Goal: Obtain resource: Download file/media

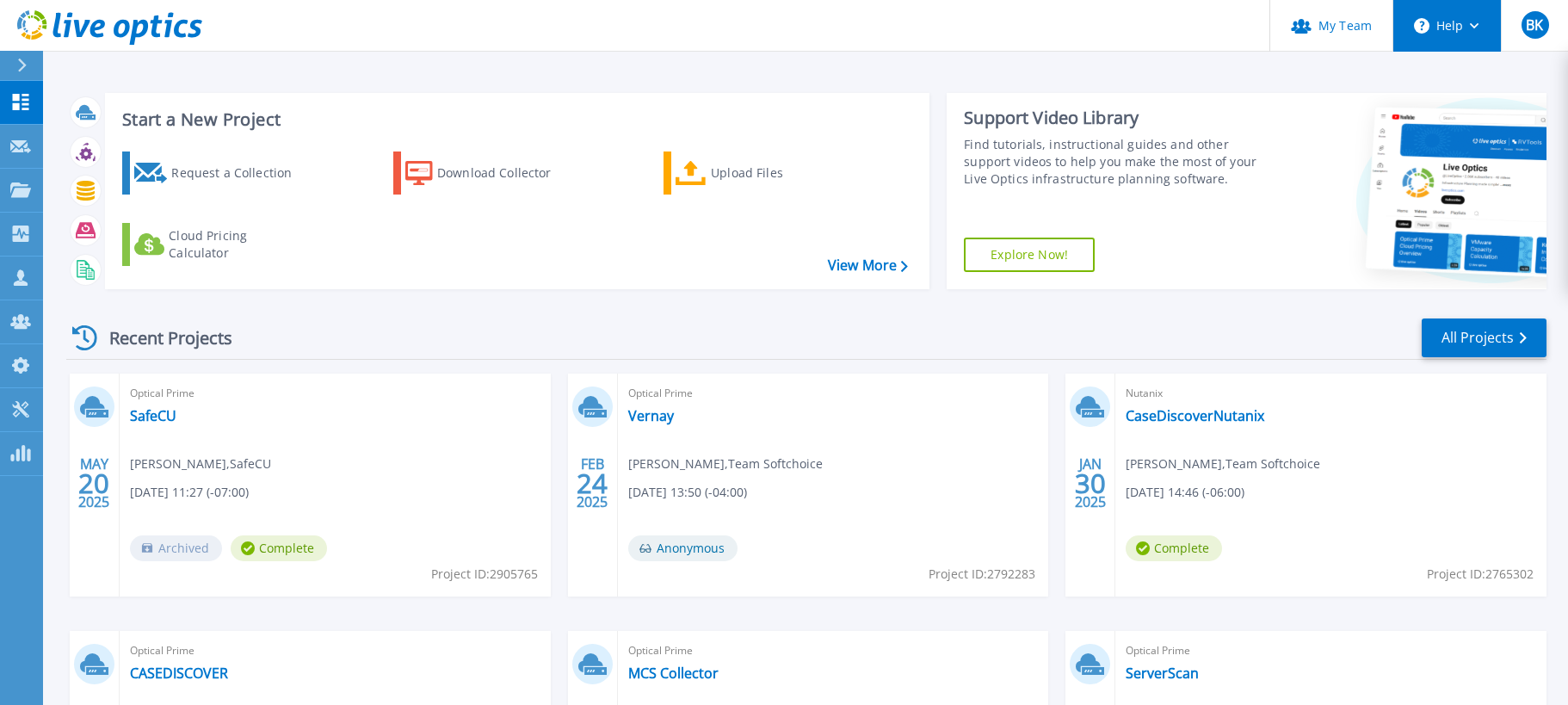
click at [1438, 18] on button "Help" at bounding box center [1446, 26] width 107 height 52
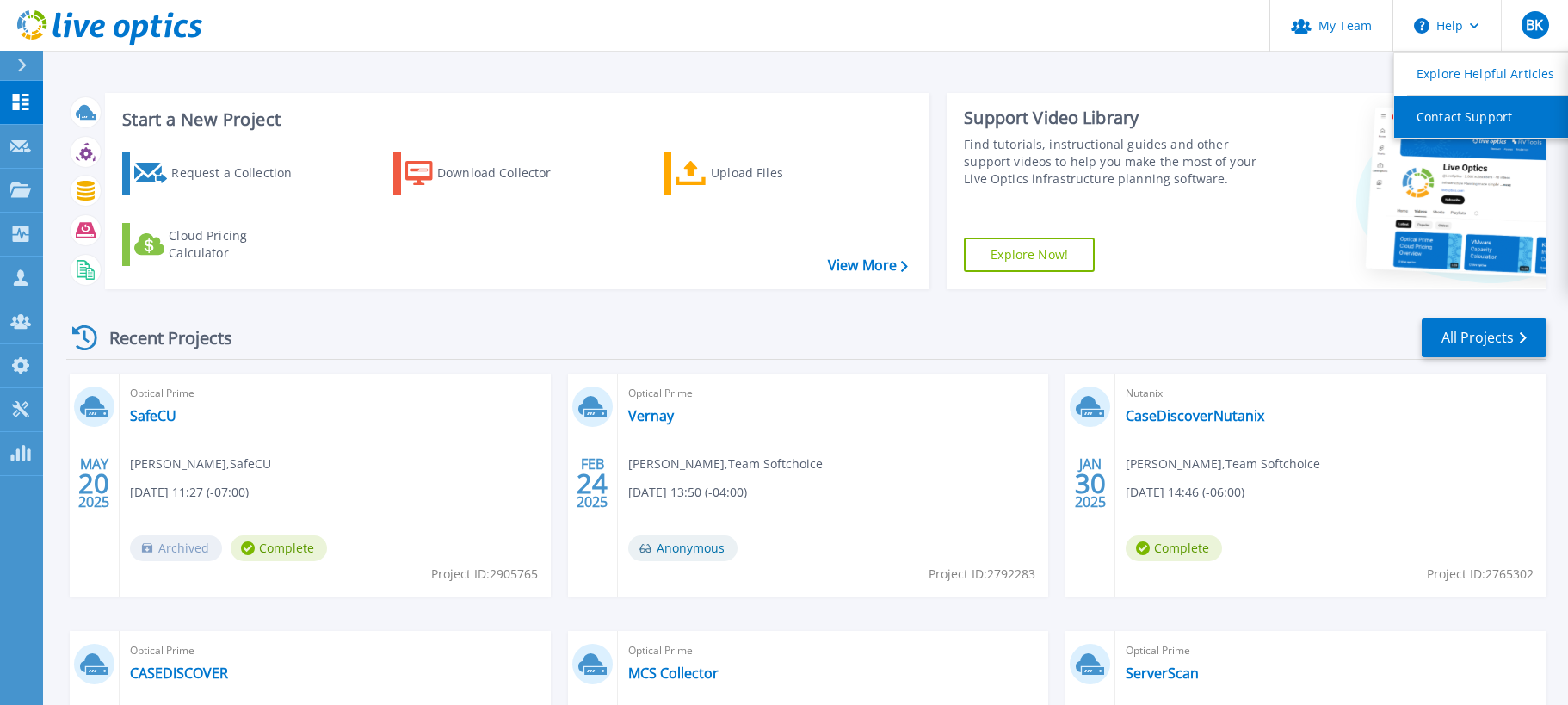
click at [1473, 106] on link "Contact Support" at bounding box center [1489, 117] width 192 height 42
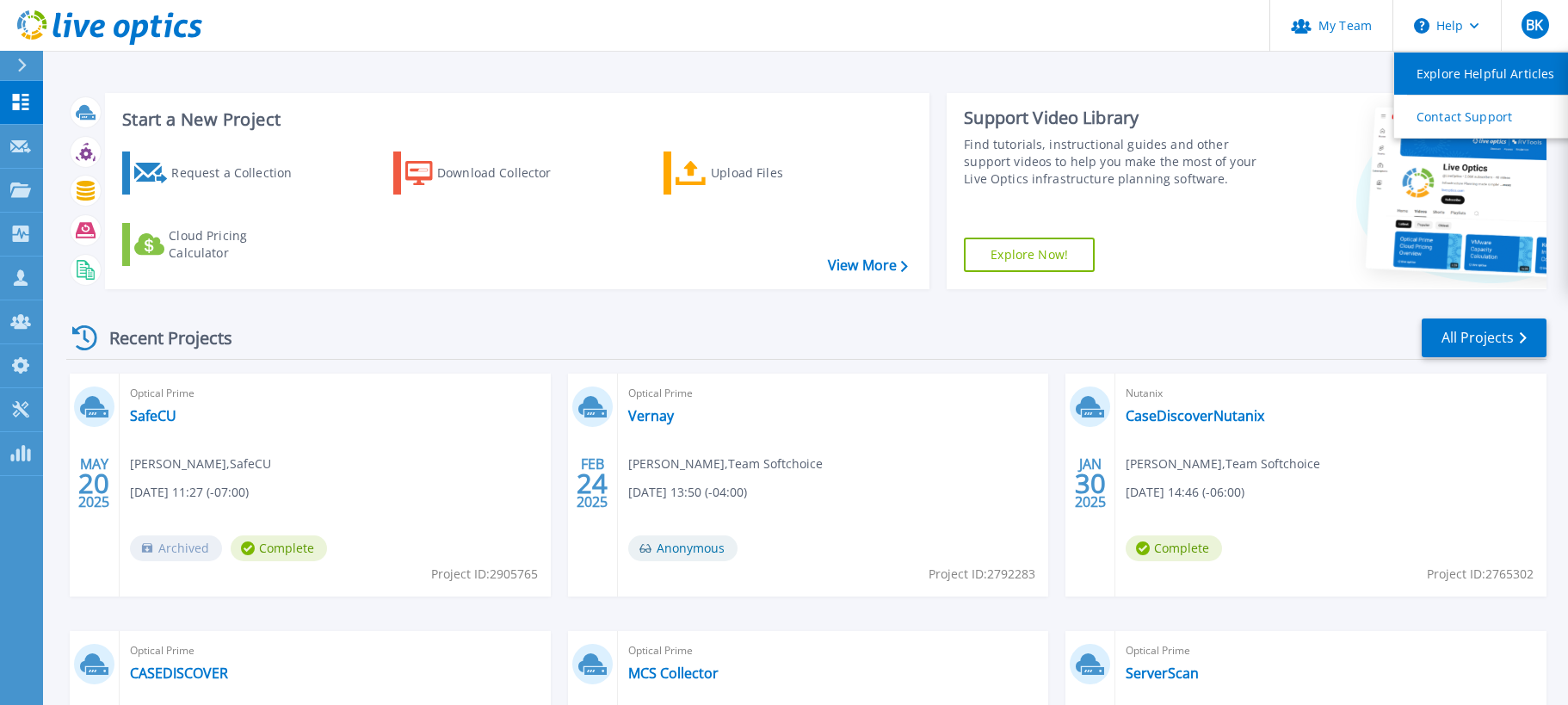
click at [1459, 55] on link "Explore Helpful Articles" at bounding box center [1489, 74] width 192 height 42
click at [1299, 124] on div at bounding box center [1411, 191] width 267 height 196
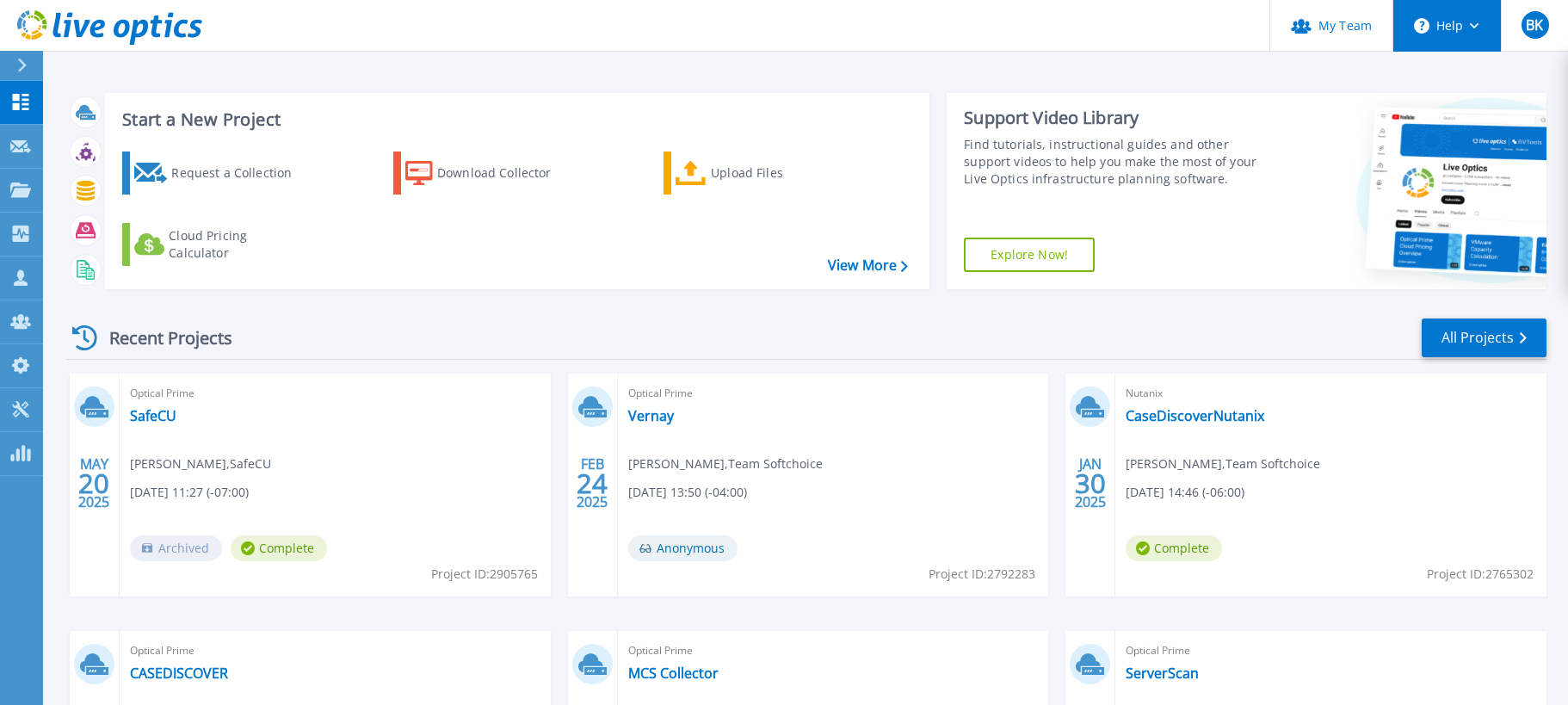
click at [1453, 13] on button "Help" at bounding box center [1446, 26] width 107 height 52
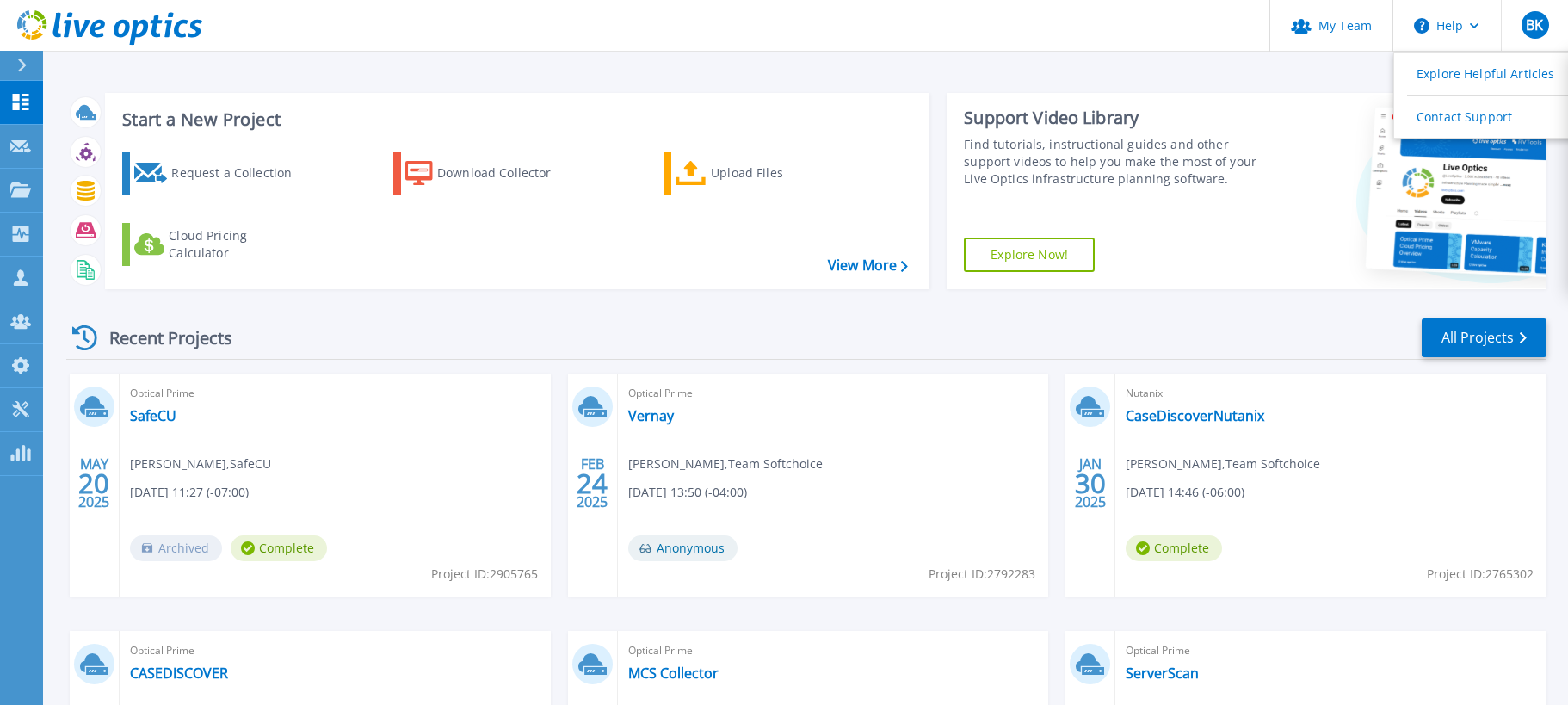
click at [1315, 79] on div "Start a New Project Request a Collection Download Collector Upload Files Cloud …" at bounding box center [806, 450] width 1525 height 901
click at [1538, 18] on span "BK" at bounding box center [1534, 25] width 17 height 13
click at [1141, 84] on div "Start a New Project Request a Collection Download Collector Upload Files Cloud …" at bounding box center [806, 192] width 1480 height 224
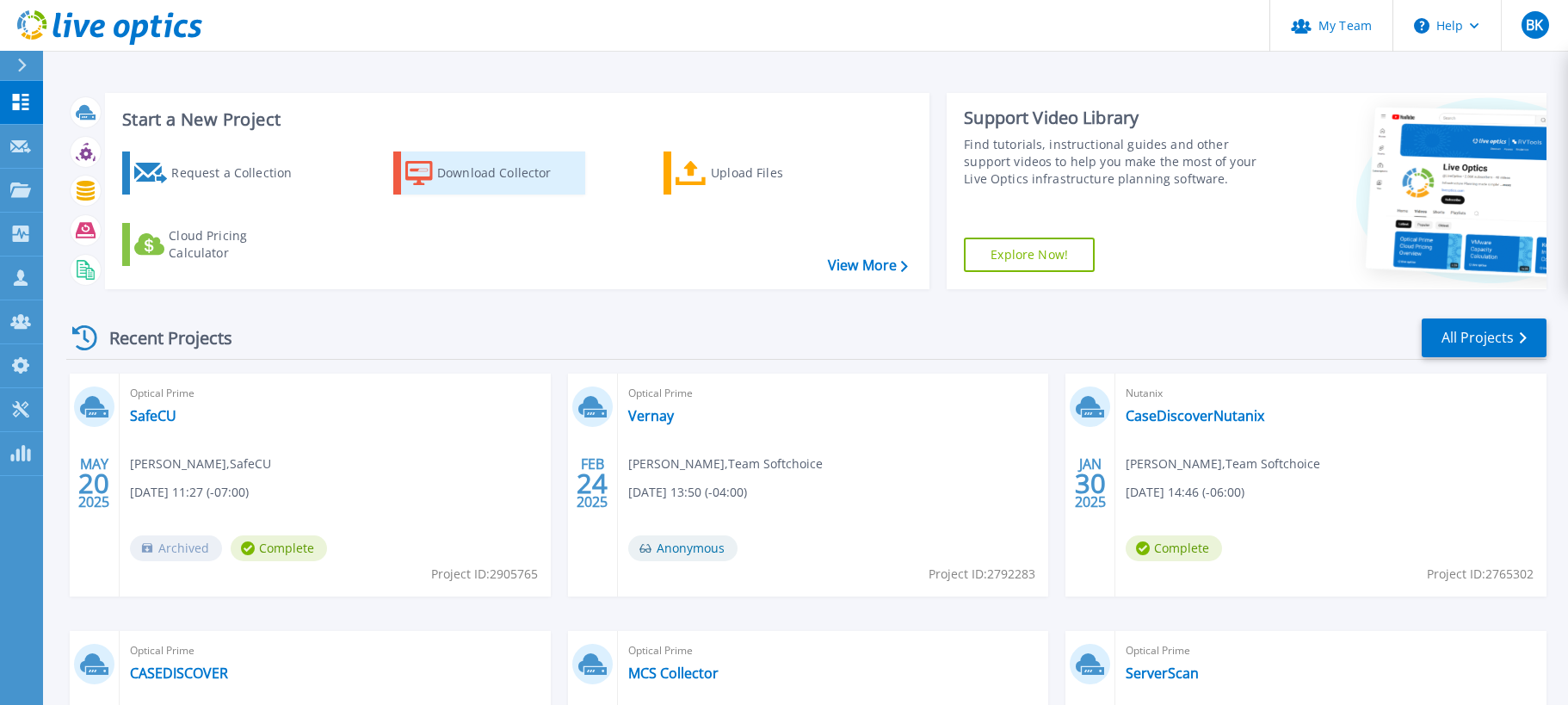
click at [419, 165] on icon at bounding box center [419, 173] width 28 height 25
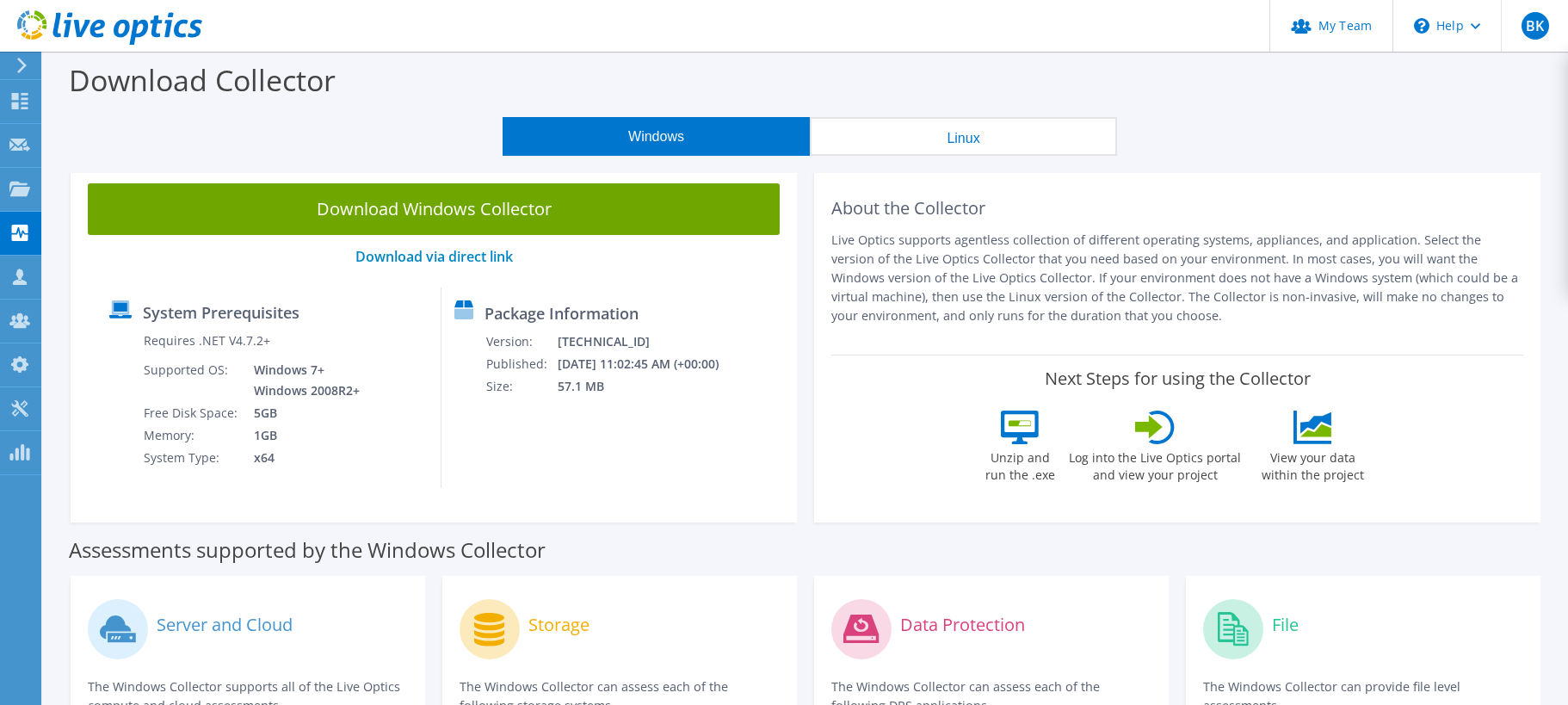
click at [896, 134] on button "Linux" at bounding box center [963, 136] width 307 height 38
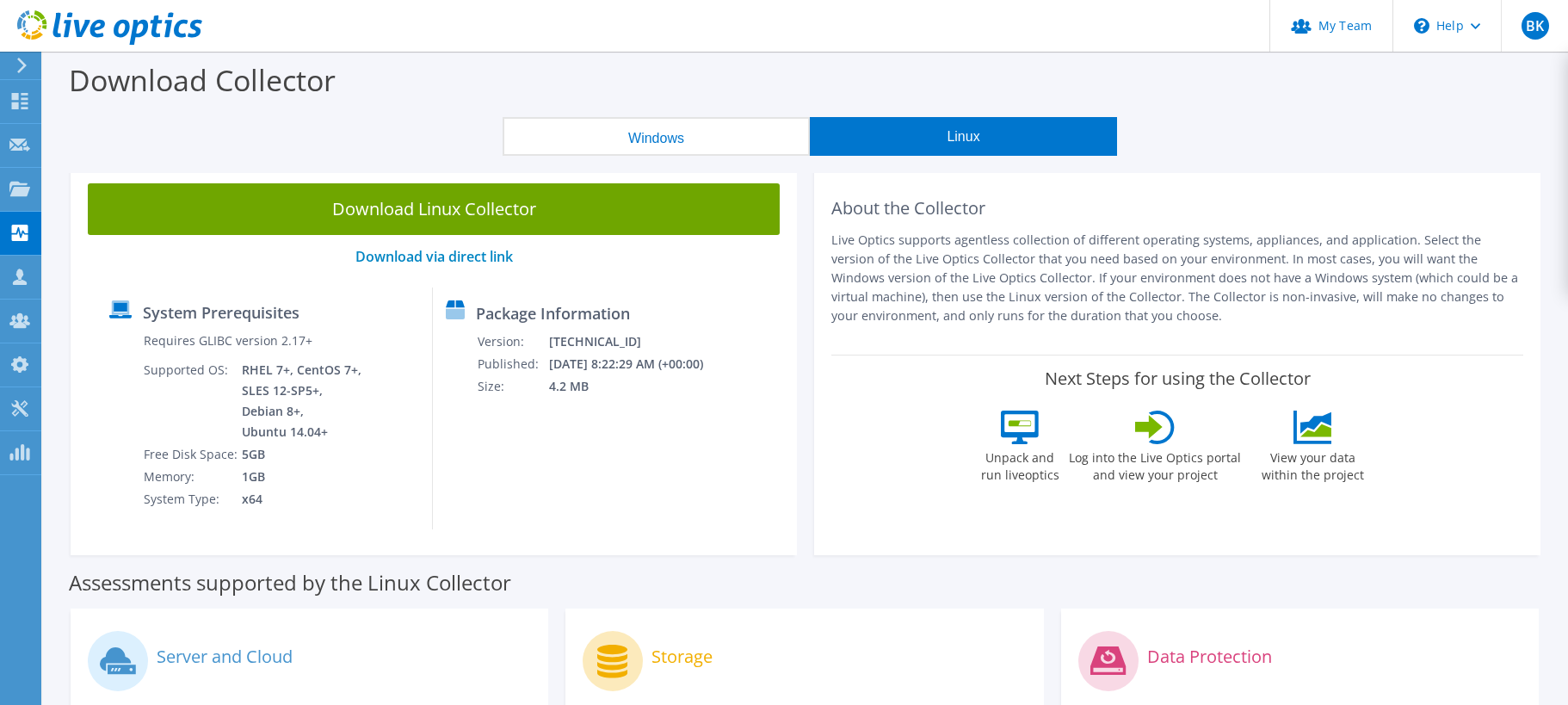
click at [182, 20] on icon at bounding box center [109, 28] width 185 height 35
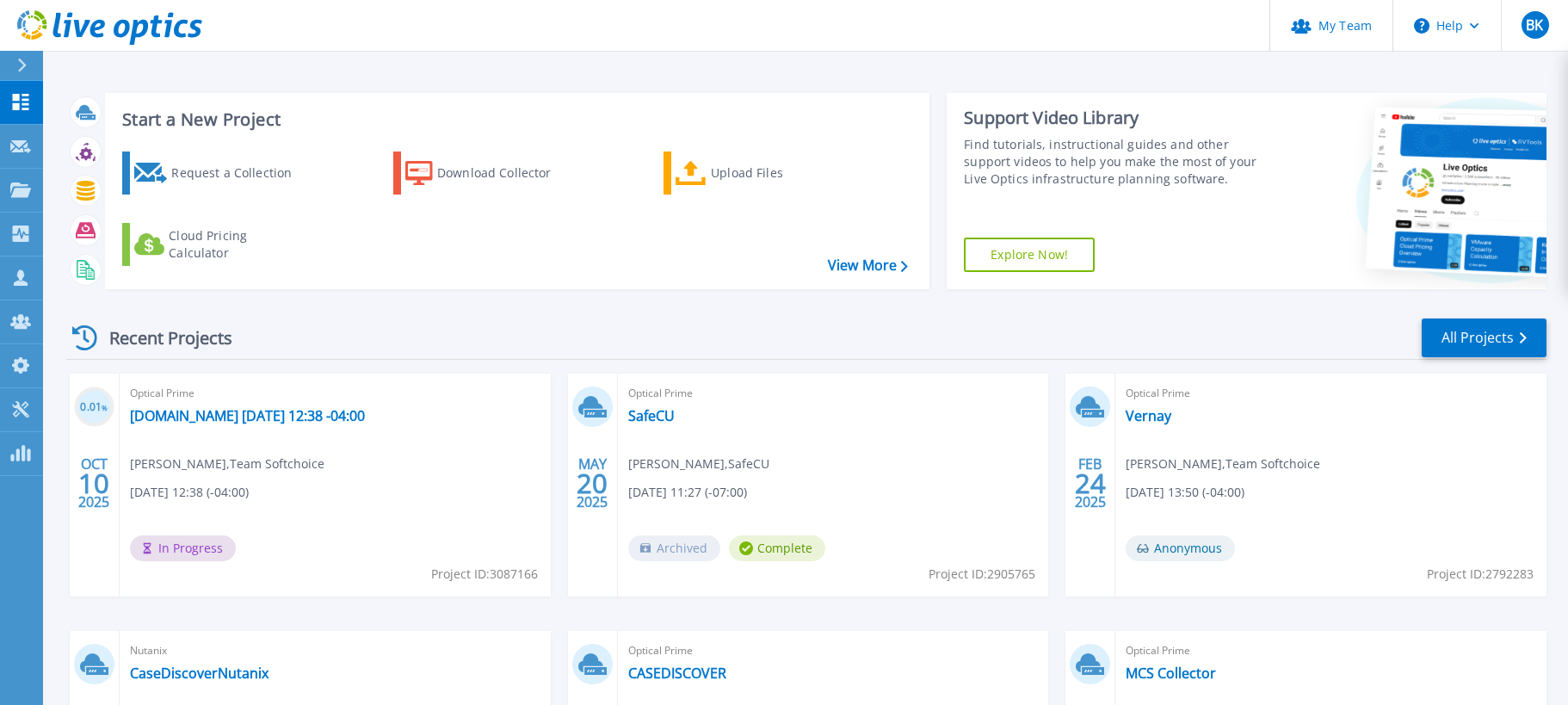
click at [120, 316] on div "Recent Projects All Projects 0.01 % OCT 10 2025 Optical Prime node-1w7jra291iui…" at bounding box center [806, 602] width 1480 height 599
click at [194, 419] on link "[DOMAIN_NAME] [DATE] 12:38 -04:00" at bounding box center [247, 416] width 235 height 17
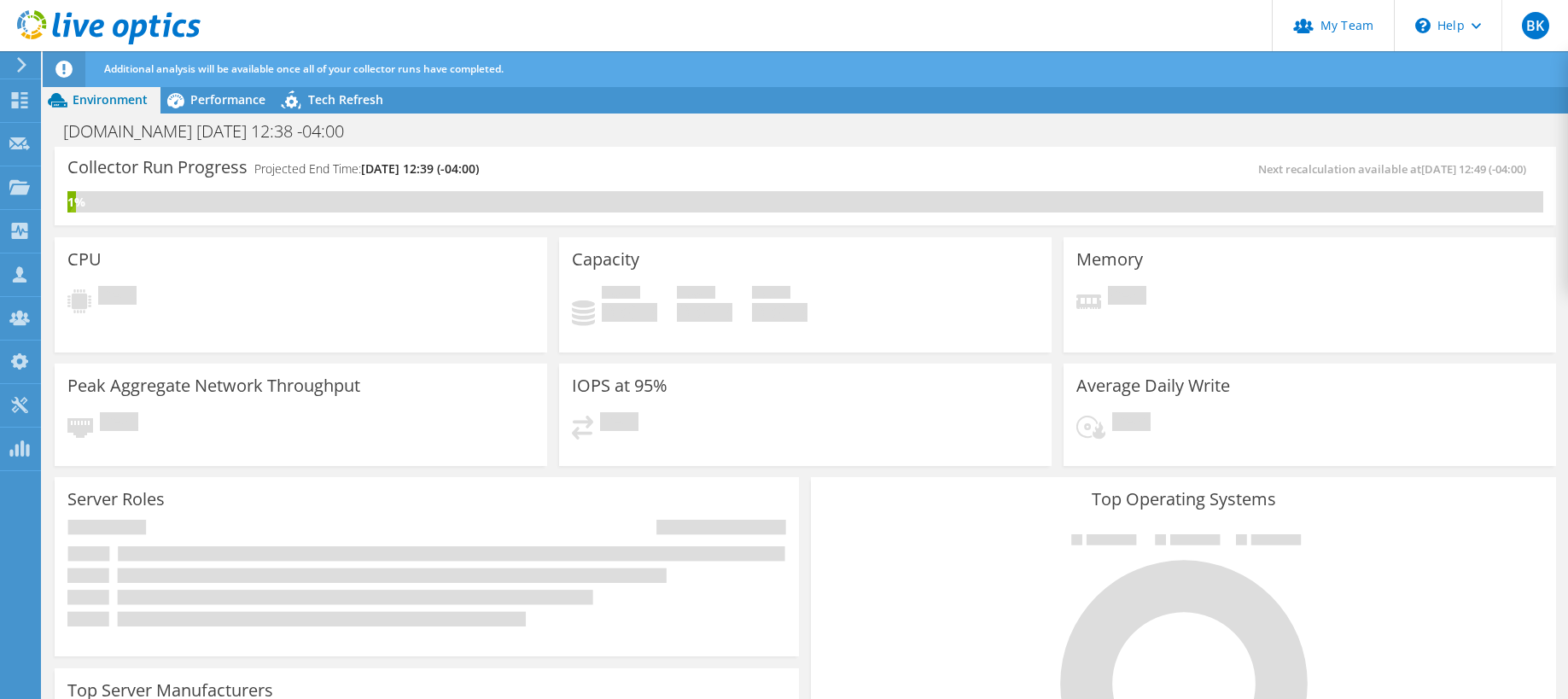
click at [142, 194] on div "1%" at bounding box center [805, 201] width 1476 height 21
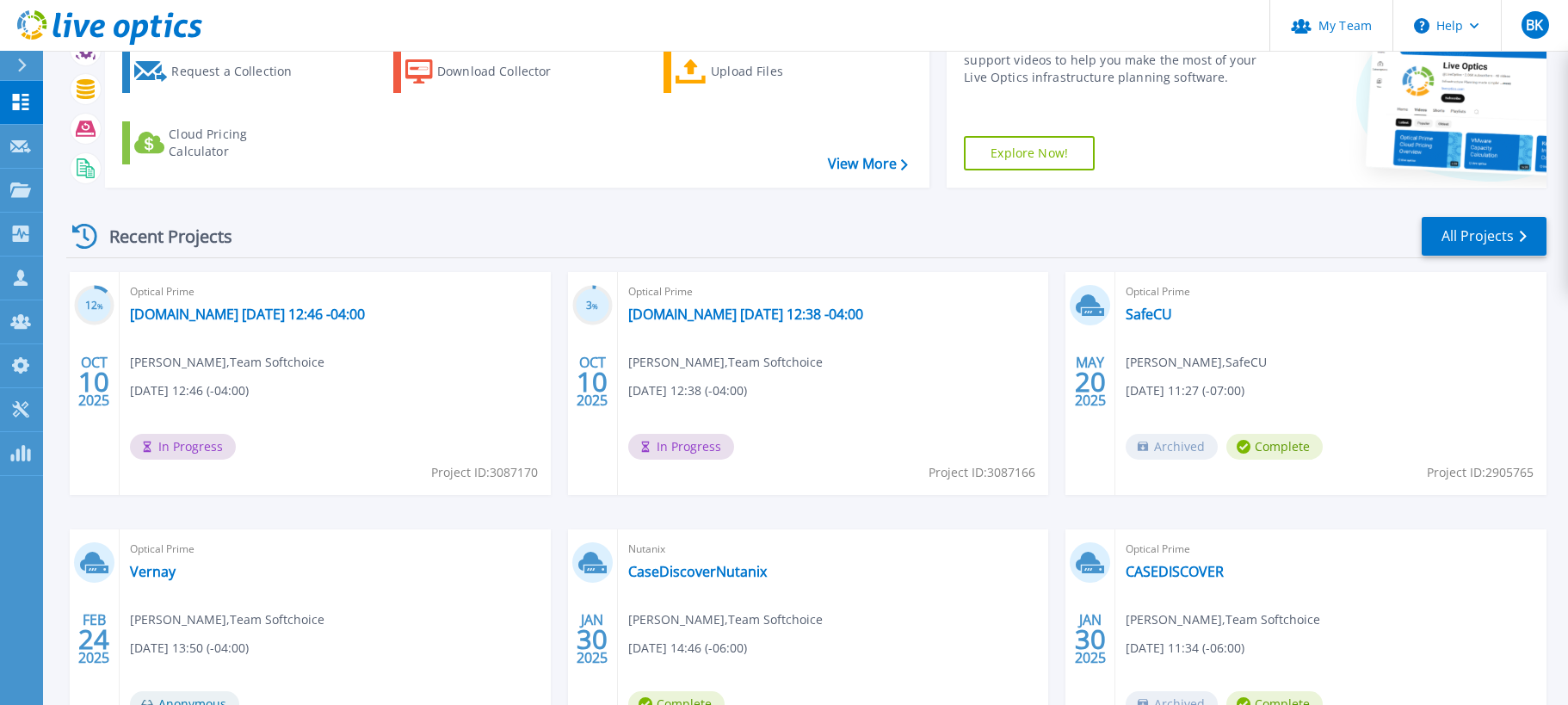
scroll to position [102, 0]
